Goal: Information Seeking & Learning: Learn about a topic

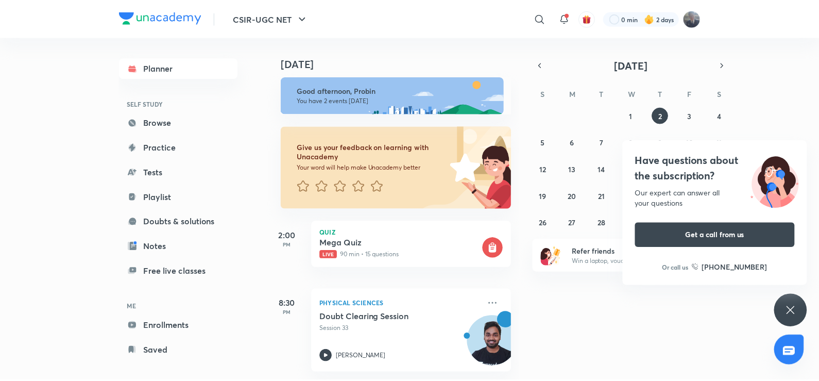
scroll to position [11, 0]
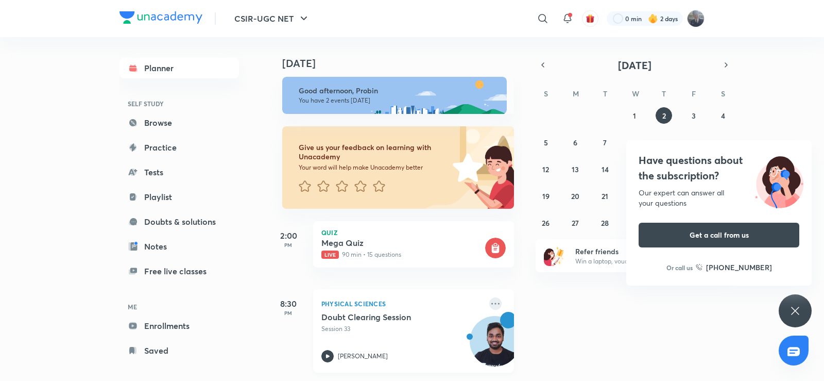
click at [489, 300] on icon at bounding box center [495, 303] width 12 height 12
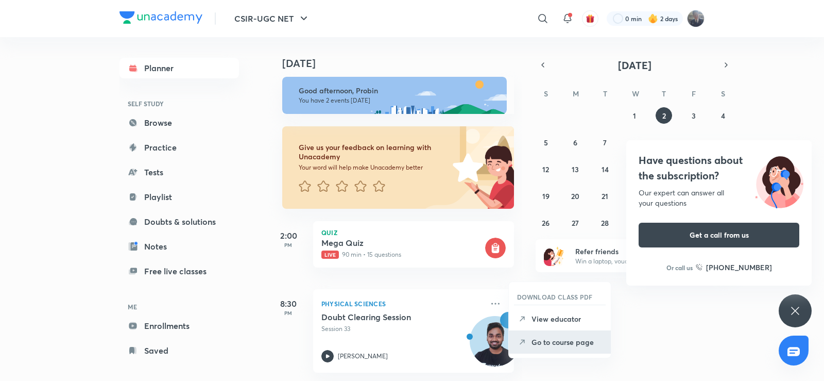
click at [529, 345] on li "Go to course page" at bounding box center [560, 341] width 102 height 23
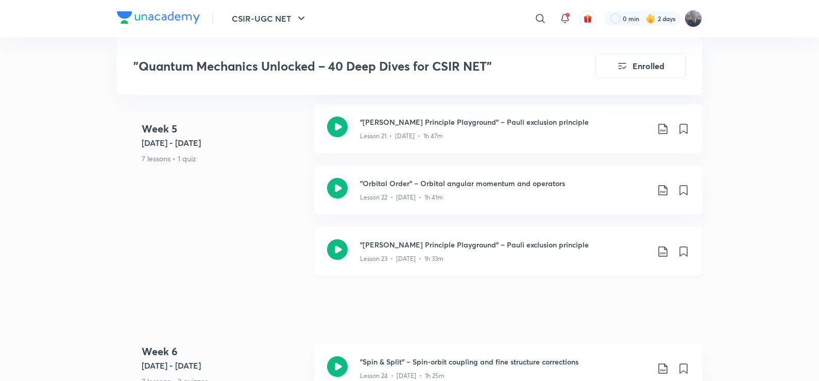
scroll to position [2061, 0]
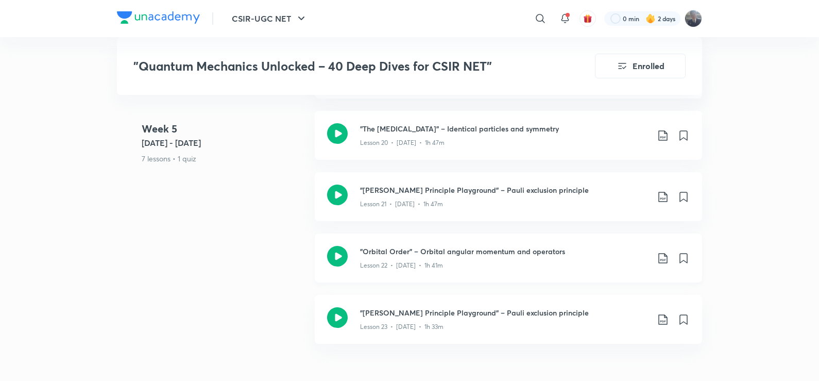
click at [337, 260] on icon at bounding box center [337, 256] width 21 height 21
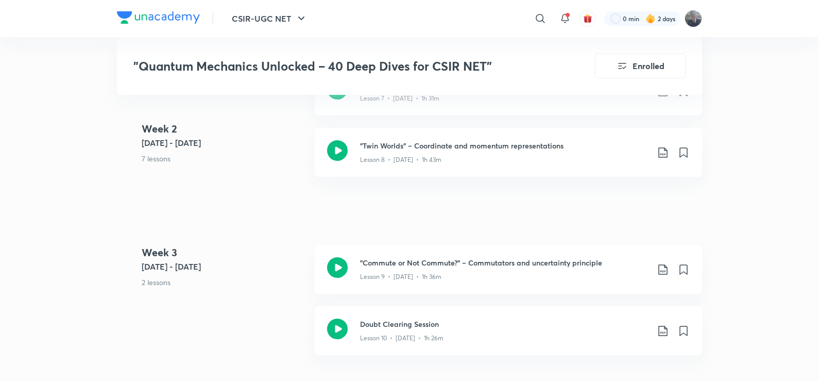
scroll to position [1030, 0]
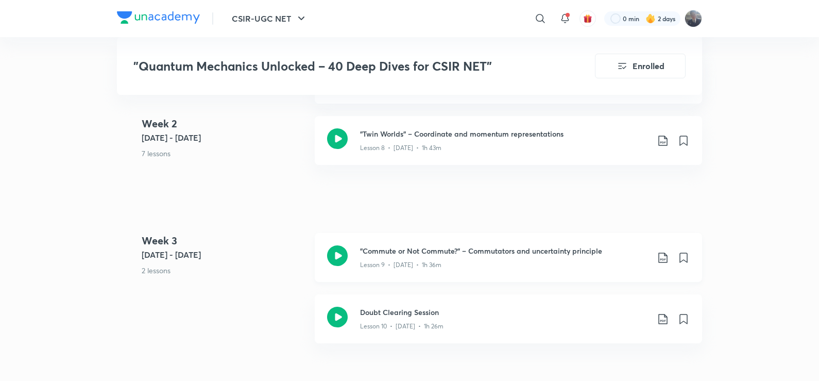
click at [329, 250] on icon at bounding box center [337, 255] width 21 height 21
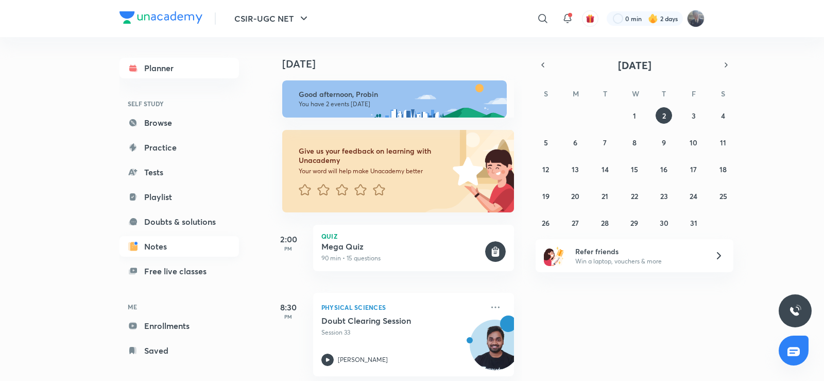
click at [165, 245] on link "Notes" at bounding box center [180, 246] width 120 height 21
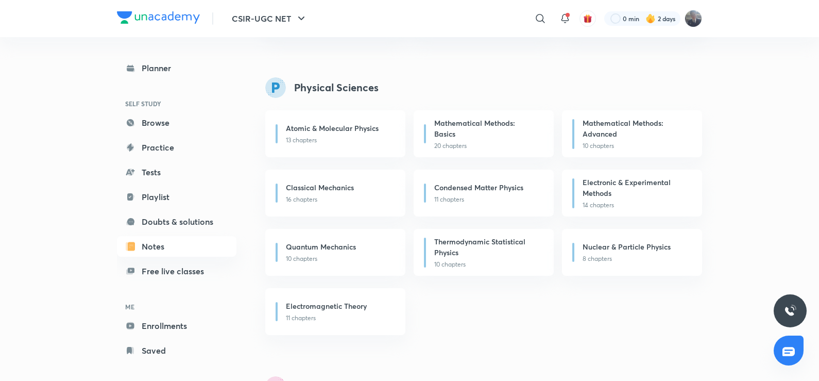
scroll to position [567, 0]
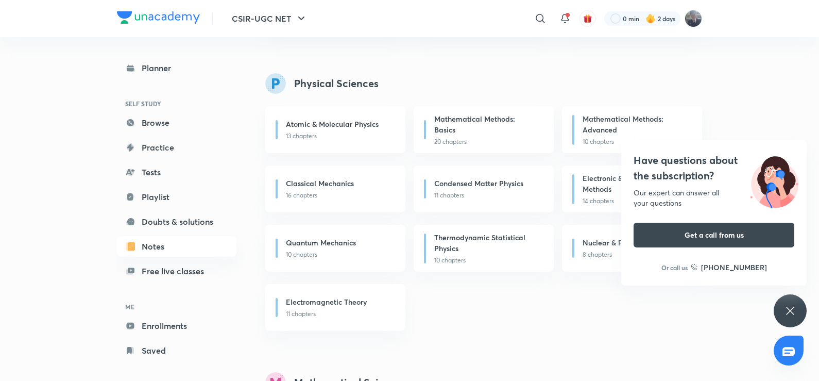
click at [603, 297] on div "Atomic & Molecular Physics 13 chapters Mathematical Methods: Basics 20 chapters…" at bounding box center [483, 218] width 437 height 225
click at [719, 116] on div "CSIR-UGC NET ​ 0 min 2 days Planner SELF STUDY Browse Practice Tests Playlist D…" at bounding box center [409, 11] width 819 height 1156
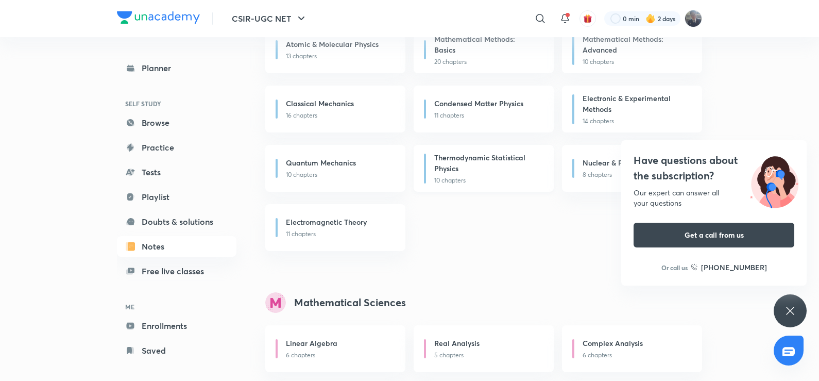
scroll to position [670, 0]
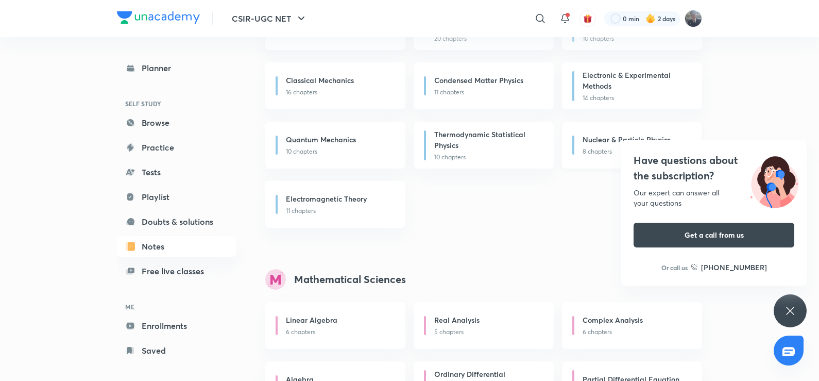
click at [588, 137] on h6 "Nuclear & Particle Physics" at bounding box center [627, 139] width 88 height 11
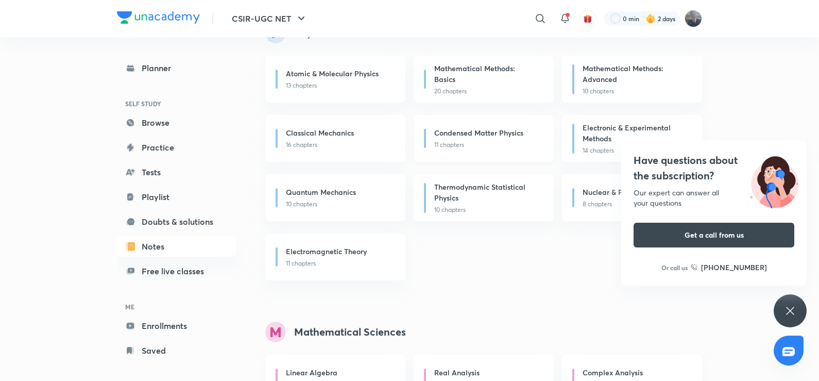
scroll to position [567, 0]
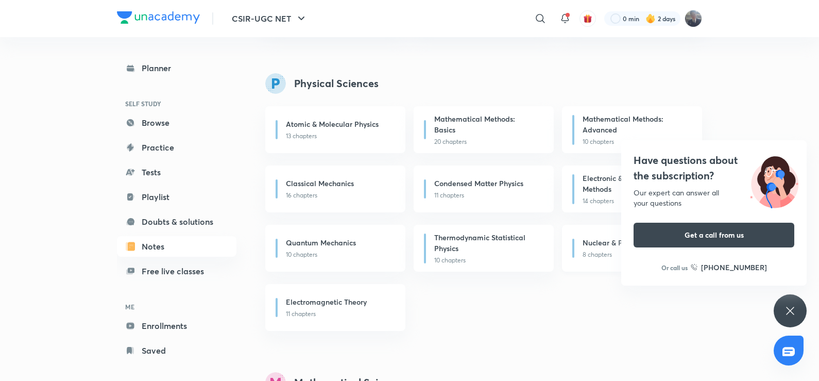
click at [579, 244] on div "Nuclear & Particle Physics 8 chapters" at bounding box center [632, 248] width 140 height 47
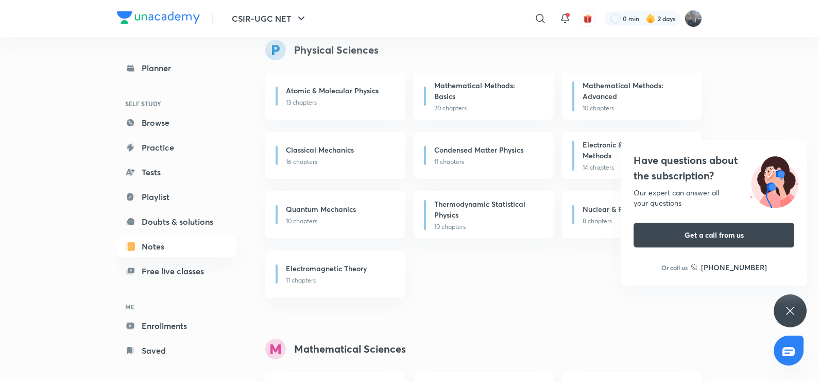
scroll to position [618, 0]
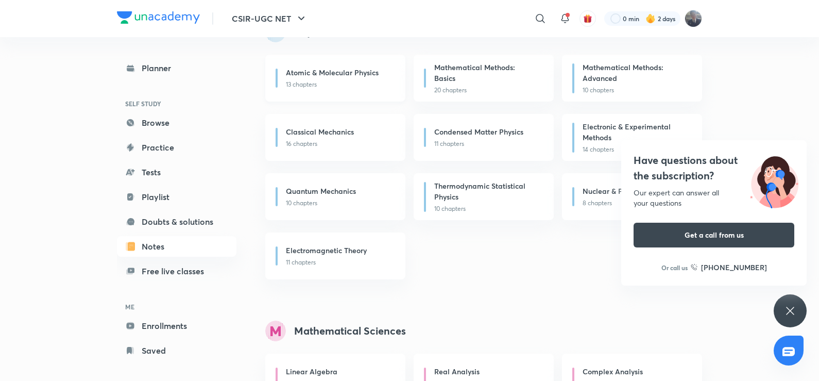
click at [357, 92] on div "Atomic & Molecular Physics 13 chapters" at bounding box center [335, 78] width 140 height 47
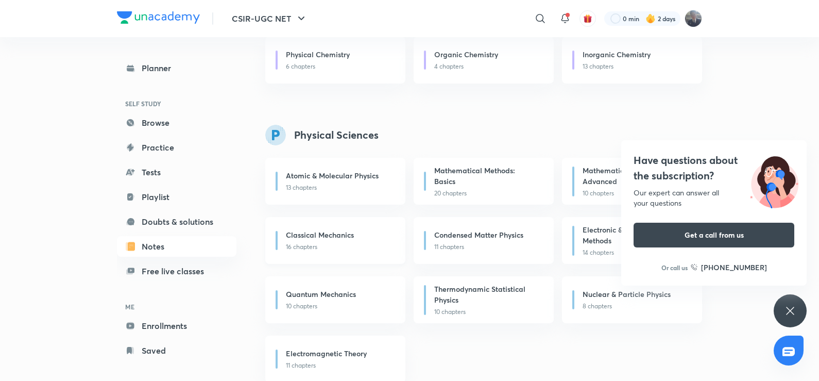
scroll to position [464, 0]
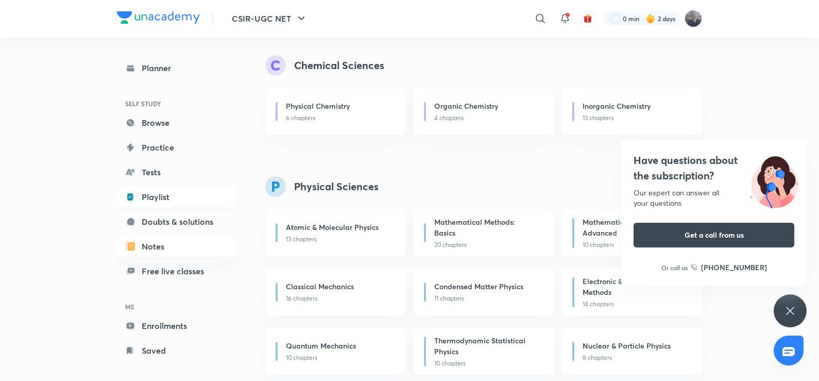
click at [165, 198] on link "Playlist" at bounding box center [177, 197] width 120 height 21
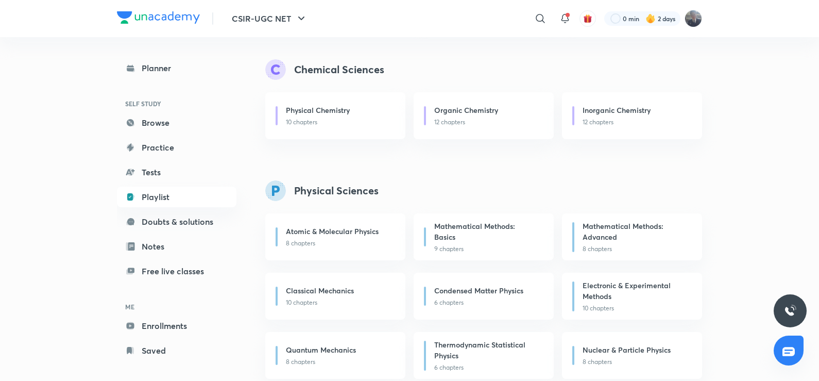
scroll to position [515, 0]
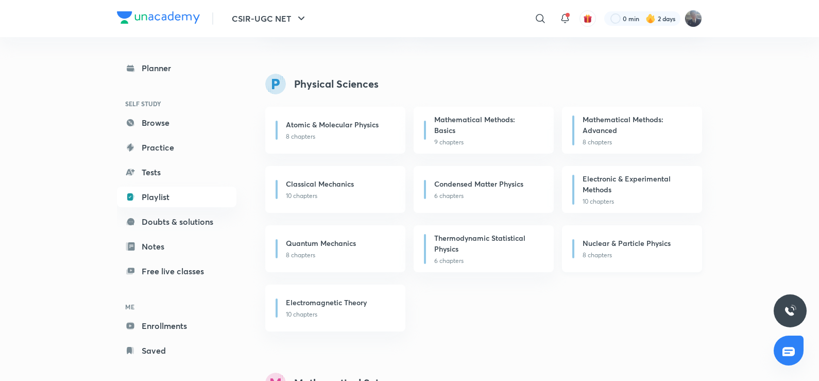
click at [595, 246] on h6 "Nuclear & Particle Physics" at bounding box center [627, 243] width 88 height 11
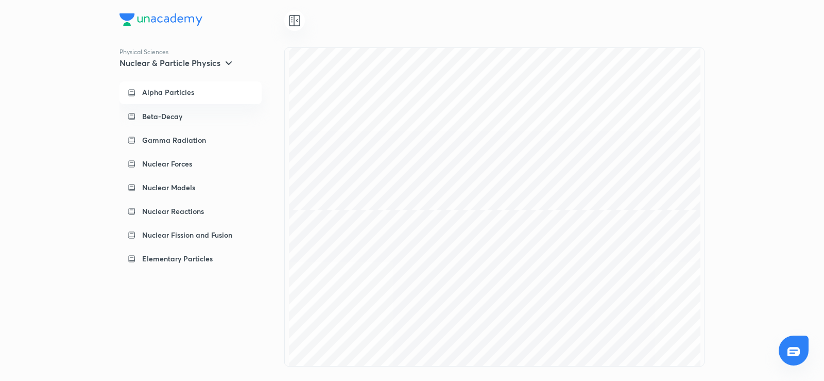
scroll to position [30170, 0]
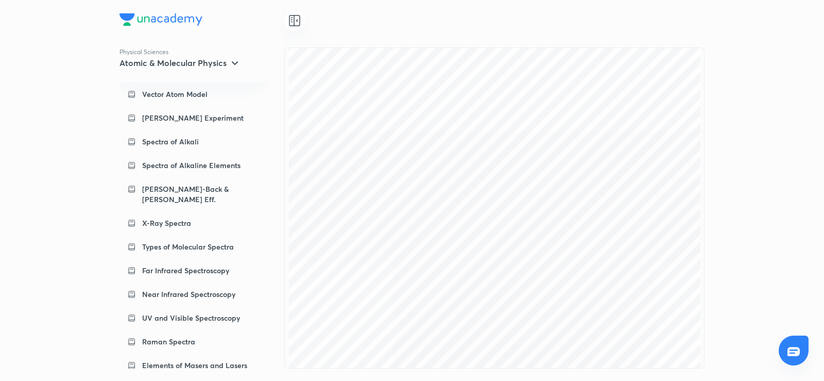
scroll to position [25252, 0]
click at [191, 59] on h5 "Atomic & Molecular Physics" at bounding box center [173, 63] width 107 height 10
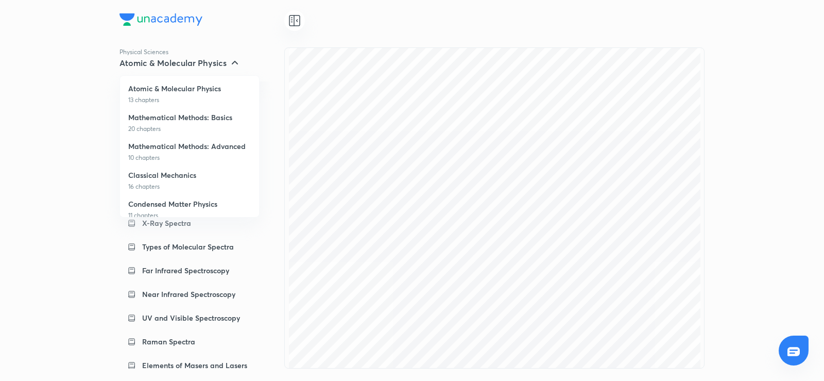
scroll to position [0, 0]
click at [231, 66] on div at bounding box center [412, 190] width 824 height 381
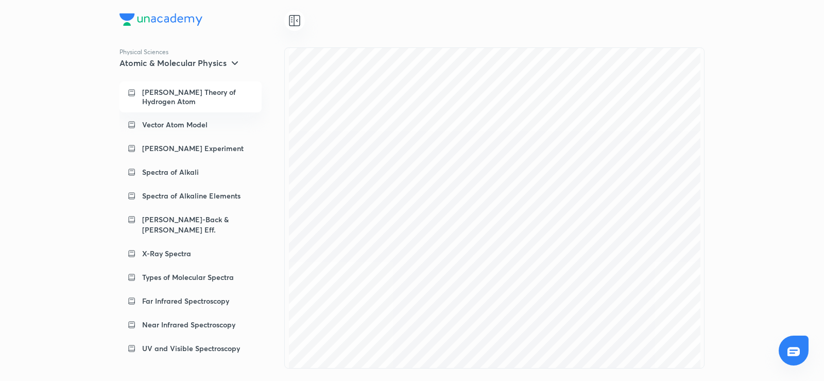
click at [235, 66] on icon at bounding box center [235, 63] width 12 height 12
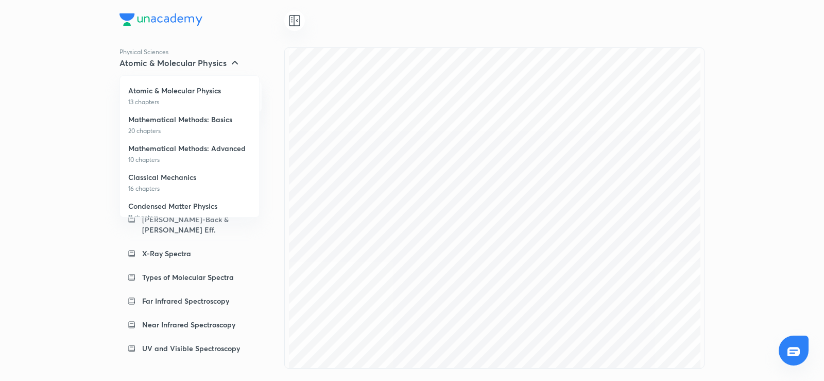
click at [230, 66] on div at bounding box center [412, 190] width 824 height 381
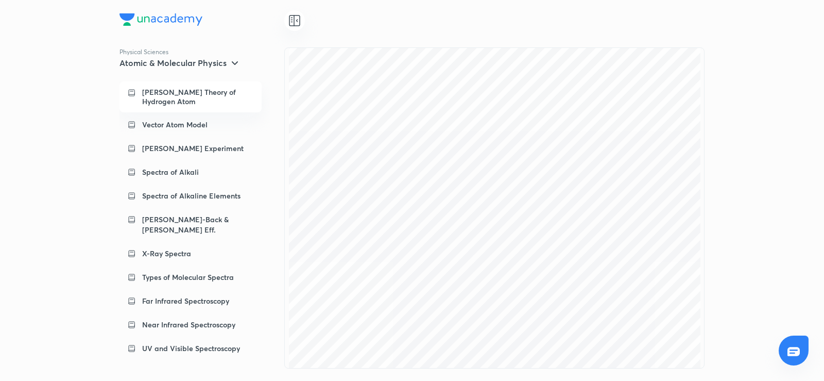
click at [229, 64] on icon at bounding box center [235, 63] width 12 height 12
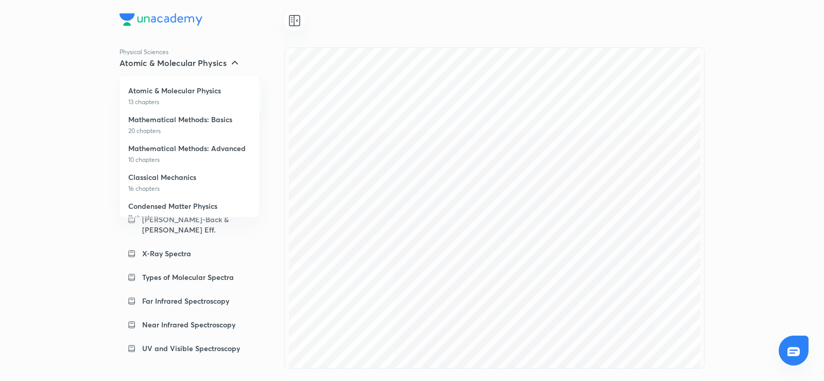
click at [229, 64] on div at bounding box center [412, 190] width 824 height 381
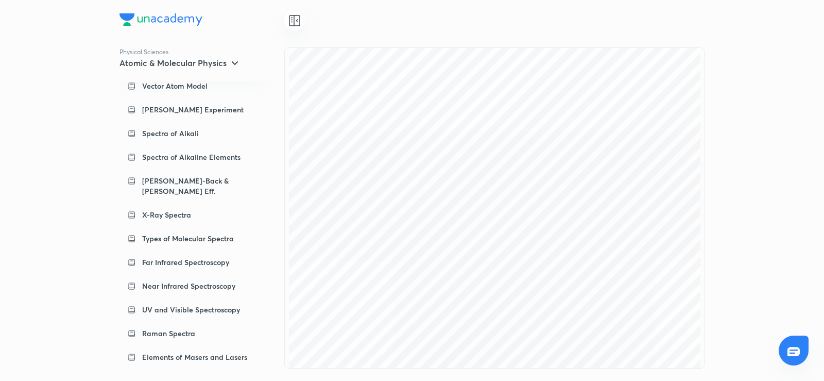
scroll to position [30, 0]
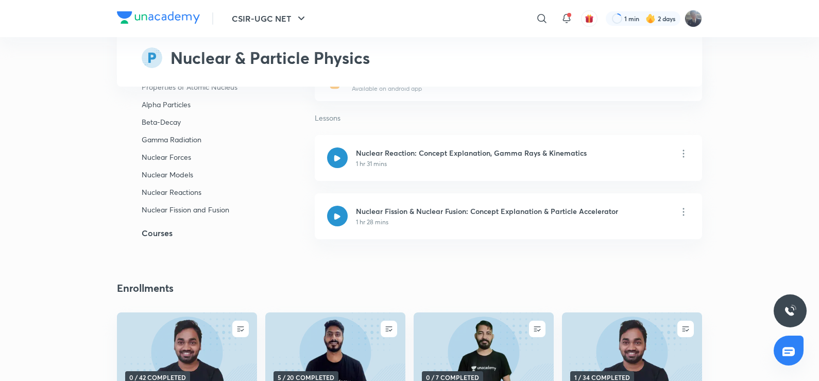
scroll to position [3091, 0]
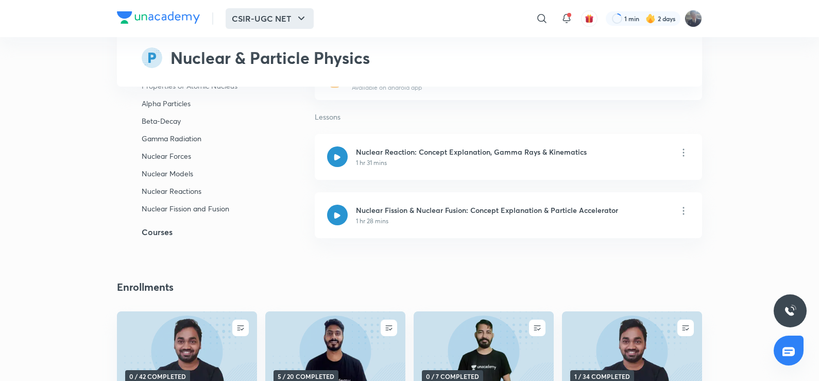
click at [251, 25] on button "CSIR-UGC NET" at bounding box center [270, 18] width 88 height 21
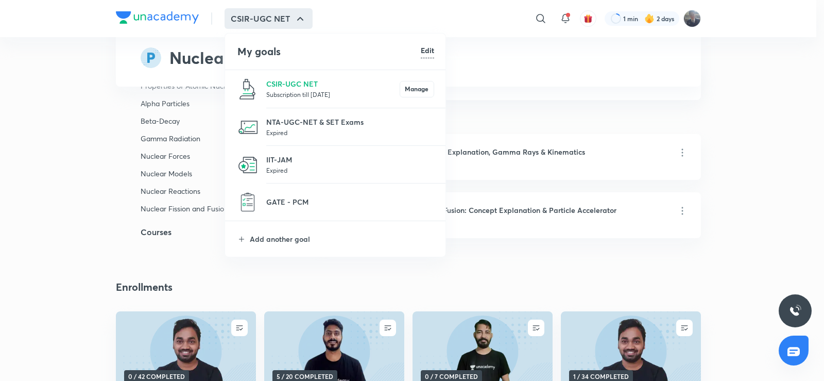
click at [251, 26] on div at bounding box center [412, 190] width 824 height 381
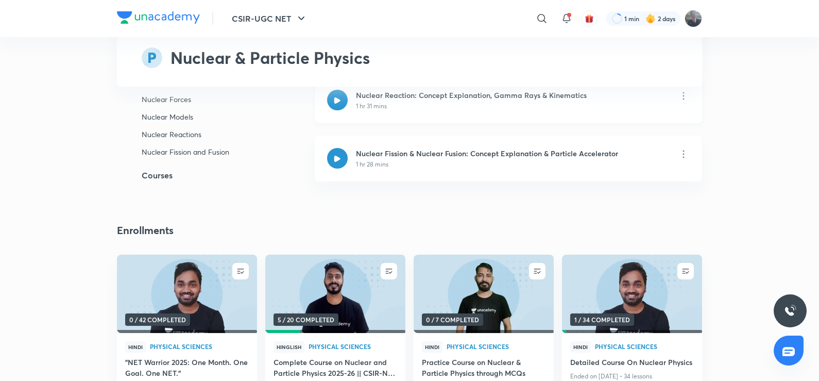
scroll to position [3040, 0]
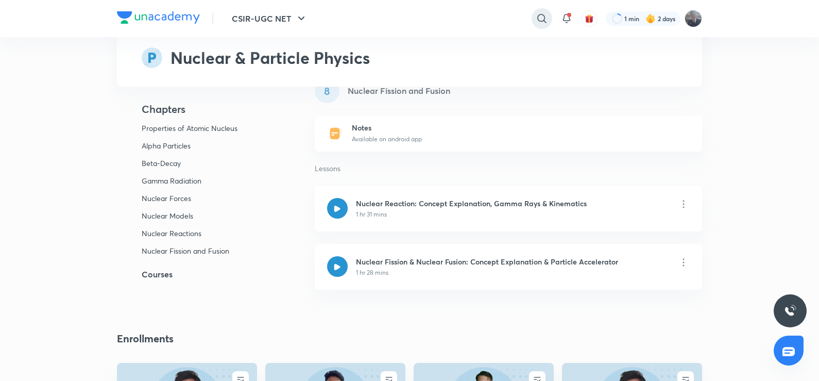
click at [537, 21] on icon at bounding box center [542, 18] width 12 height 12
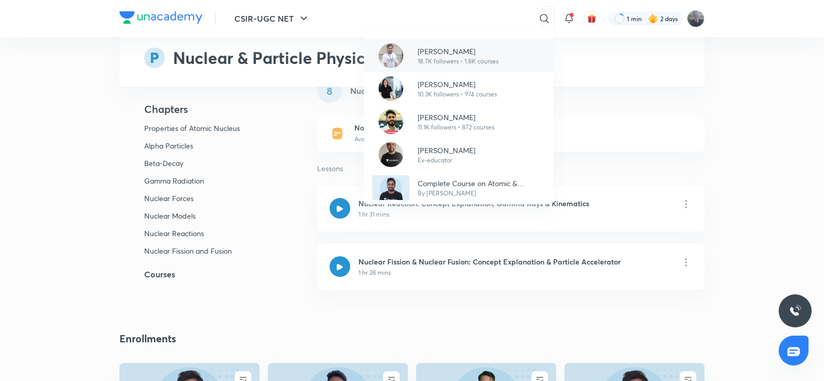
click at [448, 47] on p "[PERSON_NAME]" at bounding box center [458, 51] width 81 height 11
